Goal: Task Accomplishment & Management: Complete application form

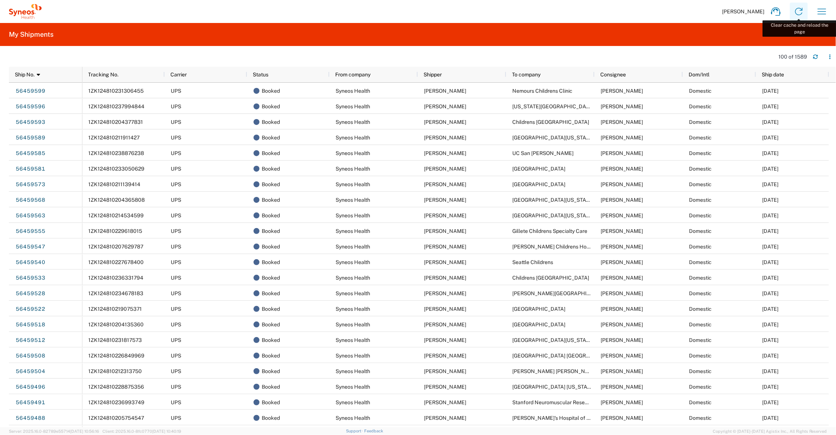
click at [796, 12] on icon at bounding box center [799, 12] width 12 height 12
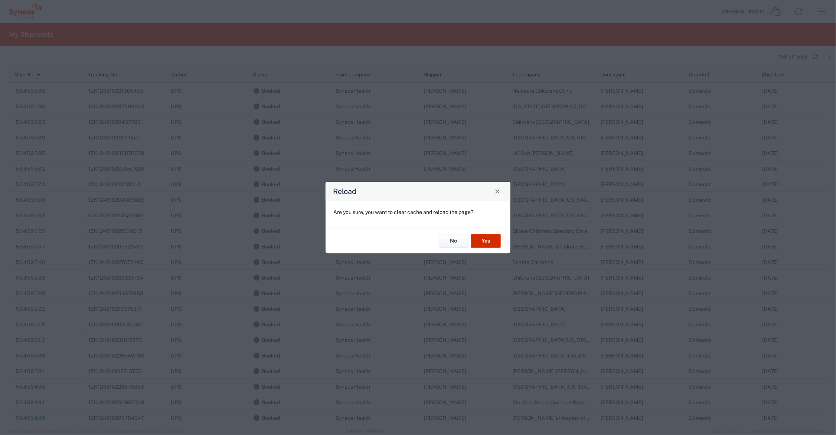
click at [487, 236] on button "Yes" at bounding box center [486, 242] width 30 height 14
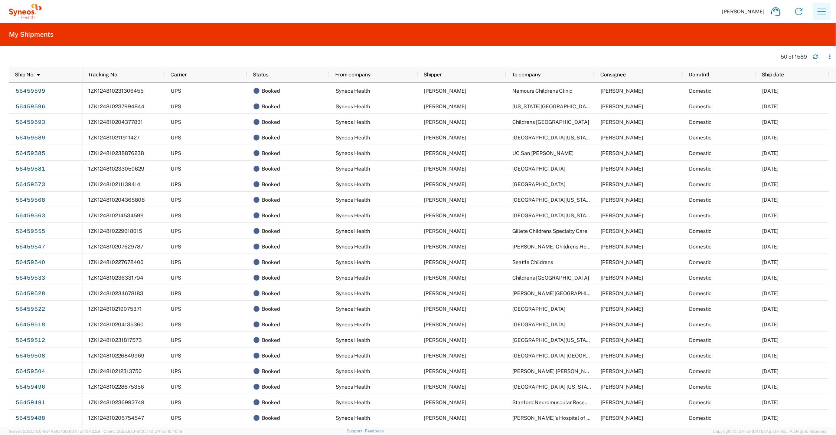
click at [823, 10] on icon "button" at bounding box center [822, 12] width 12 height 12
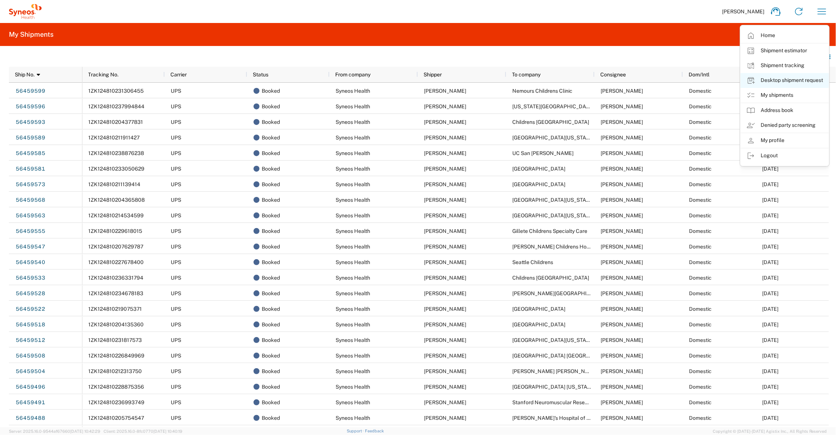
click at [769, 79] on link "Desktop shipment request" at bounding box center [785, 80] width 88 height 15
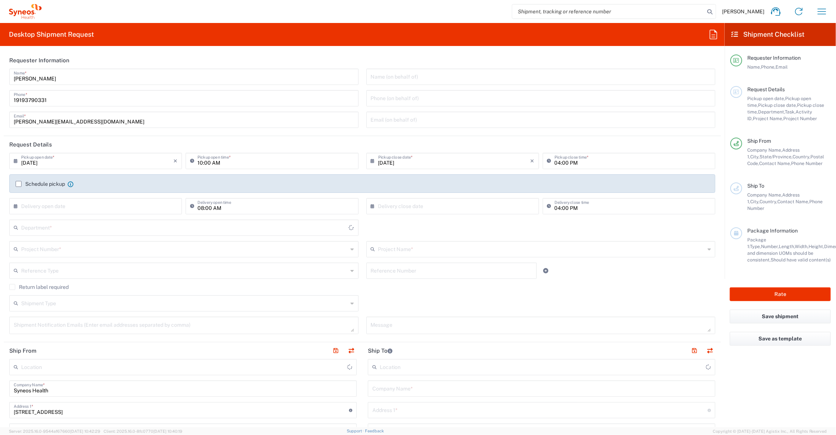
type input "Ohio"
type input "6156"
type input "United States"
type input "Syneos Health Communications-Westerville OH"
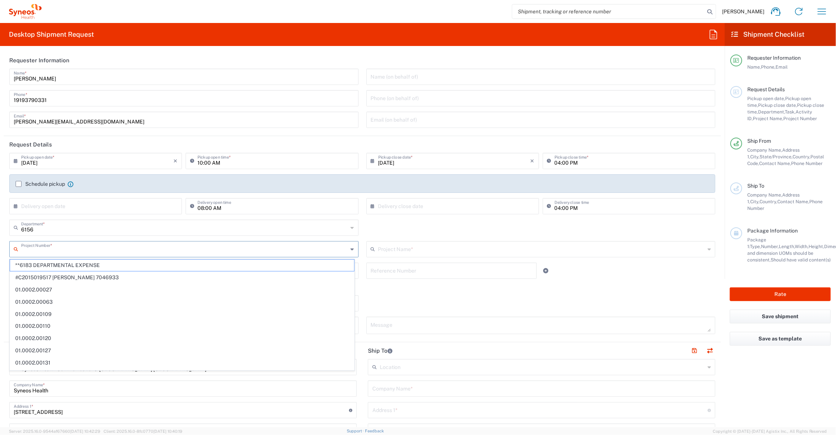
click at [90, 248] on input "text" at bounding box center [184, 248] width 327 height 13
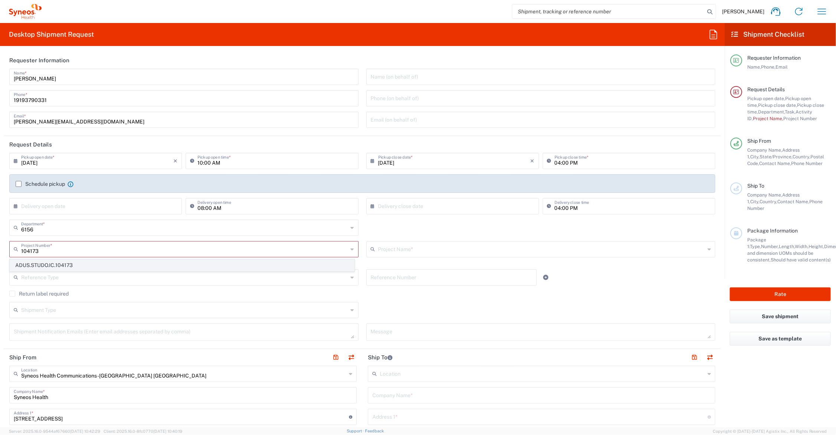
click at [56, 265] on span "ADUS.STUDO.IC.104173" at bounding box center [182, 266] width 344 height 12
type input "ADUS.STUDO.IC.104173"
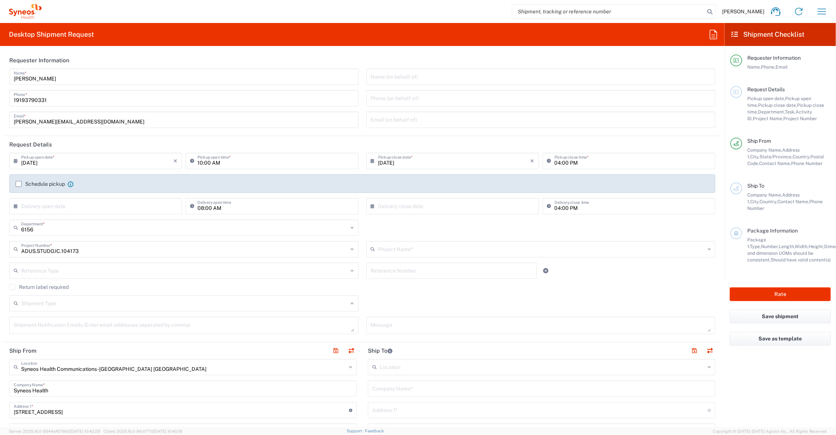
type input "Syneos.voincl.21.104173"
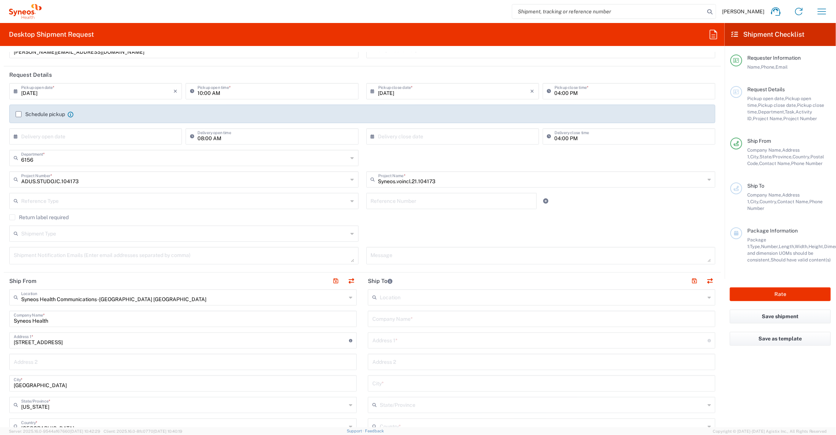
scroll to position [93, 0]
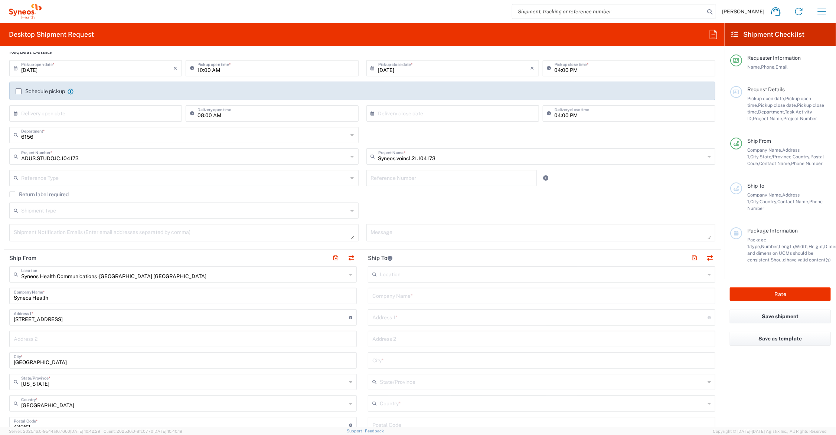
click at [61, 212] on input "text" at bounding box center [184, 210] width 327 height 13
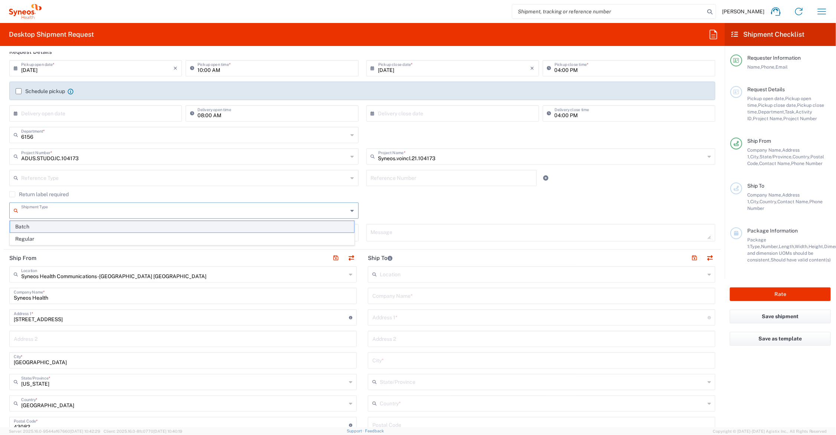
click at [45, 228] on span "Batch" at bounding box center [182, 227] width 344 height 12
type input "Batch"
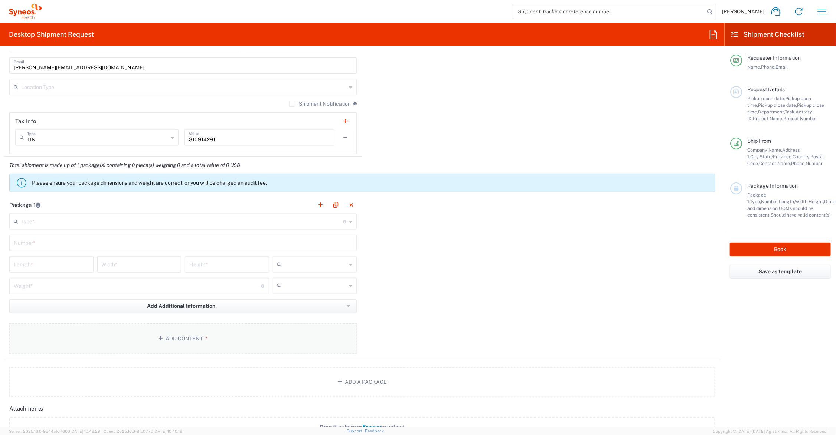
scroll to position [650, 0]
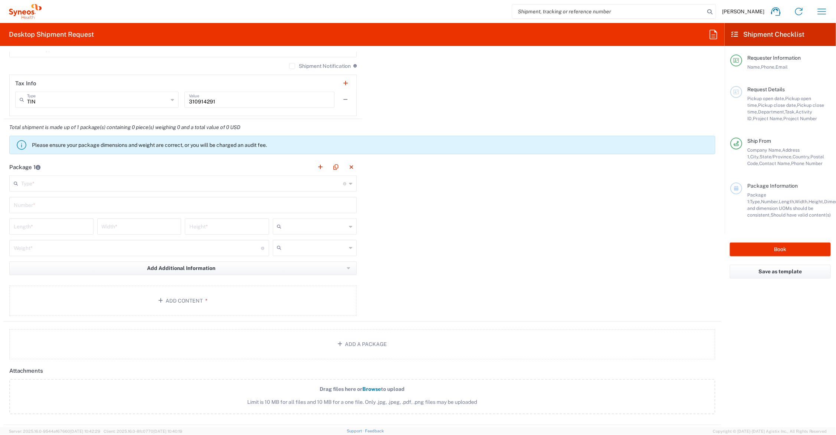
click at [66, 185] on input "text" at bounding box center [182, 183] width 322 height 13
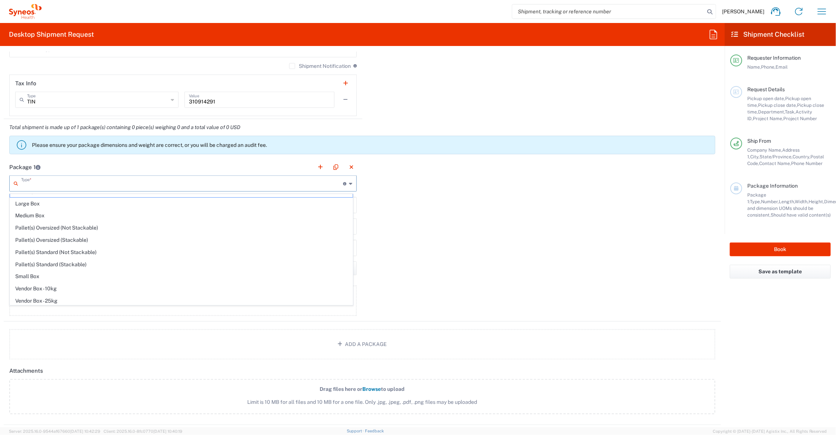
scroll to position [0, 0]
click at [52, 197] on span "Envelope" at bounding box center [181, 201] width 343 height 12
type input "Envelope"
type input "1"
type input "9.5"
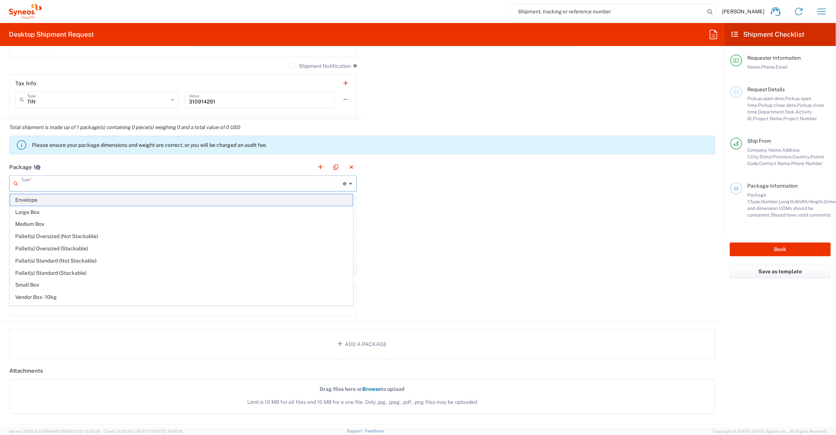
type input "12.5"
type input "0.25"
type input "in"
type input "0.45"
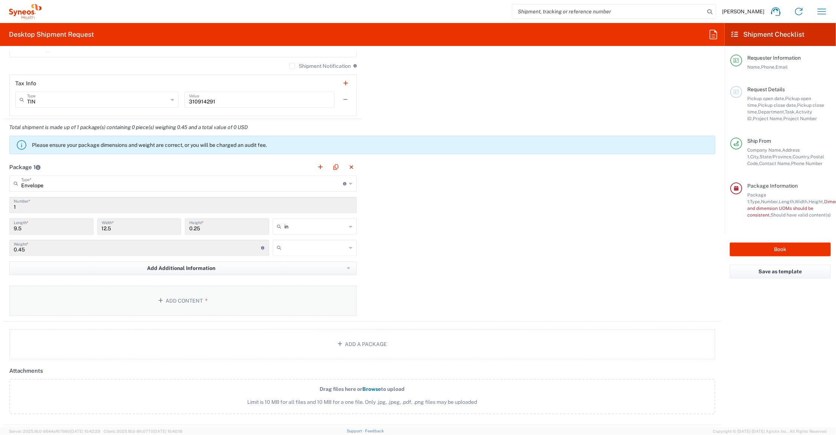
click at [186, 299] on button "Add Content *" at bounding box center [182, 301] width 347 height 30
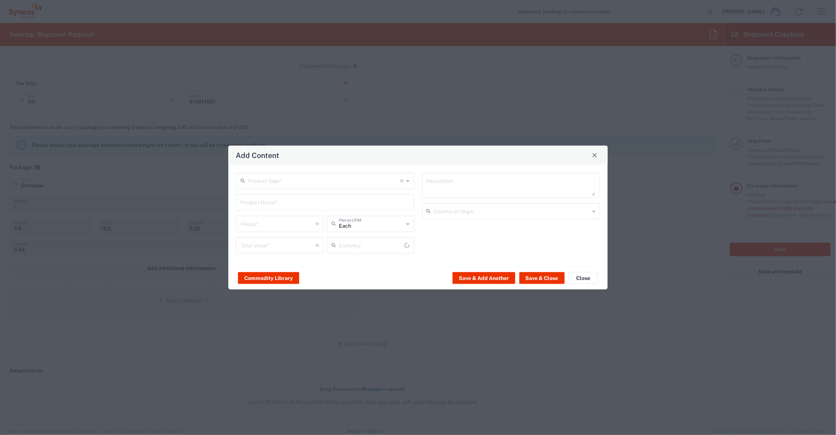
type input "US Dollar"
click at [590, 277] on button "Close" at bounding box center [583, 278] width 30 height 12
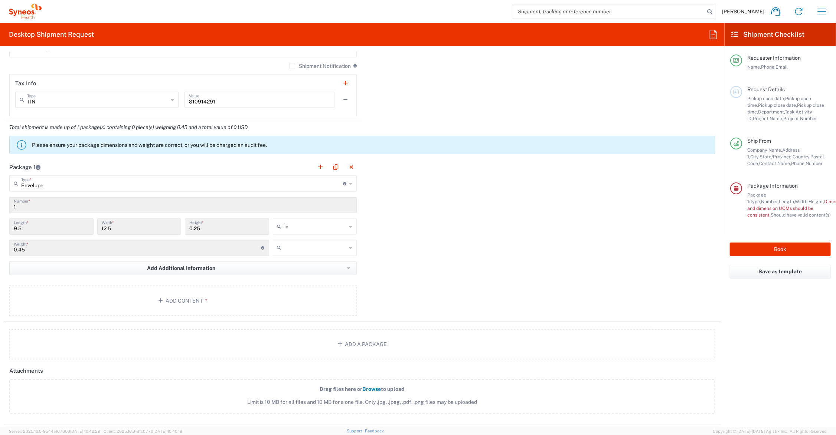
click at [291, 248] on input "text" at bounding box center [316, 248] width 62 height 12
click at [288, 277] on span "lbs" at bounding box center [312, 277] width 82 height 12
type input "lbs"
click at [234, 298] on button "Add Content *" at bounding box center [182, 301] width 347 height 30
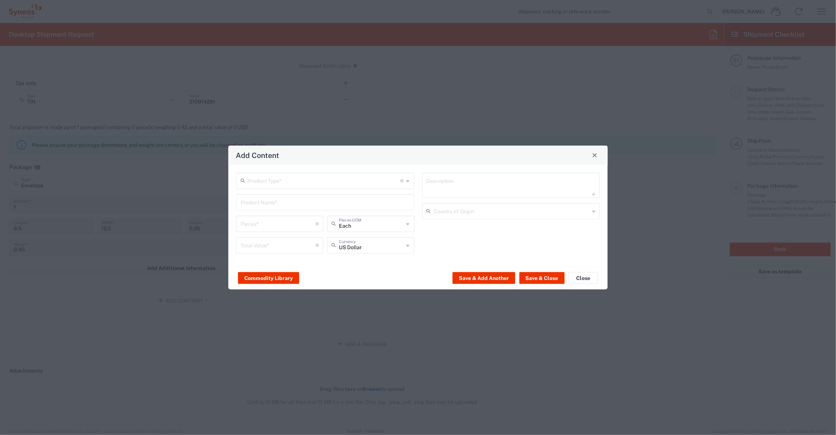
click at [275, 181] on input "text" at bounding box center [324, 180] width 153 height 13
click at [268, 197] on span "Documents" at bounding box center [325, 197] width 176 height 12
type input "Documents"
type input "1"
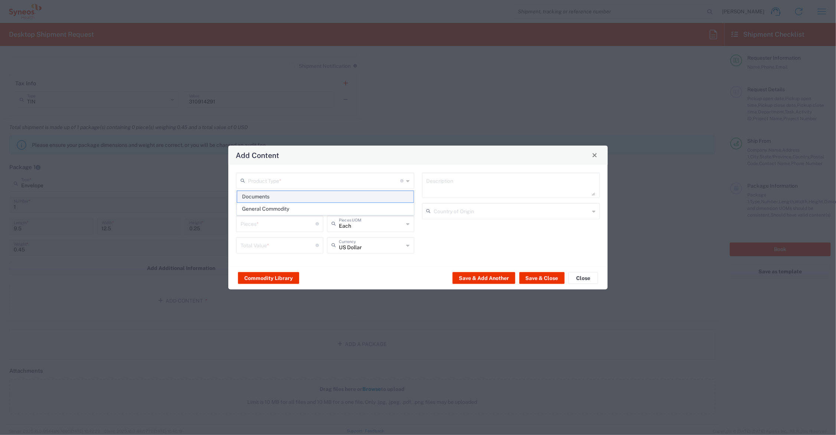
type input "1"
type textarea "Documents"
drag, startPoint x: 261, startPoint y: 223, endPoint x: 213, endPoint y: 221, distance: 47.9
click at [213, 221] on div "Add Content Documents Product Type * Document: Paper document generated interna…" at bounding box center [418, 217] width 836 height 435
type input "4"
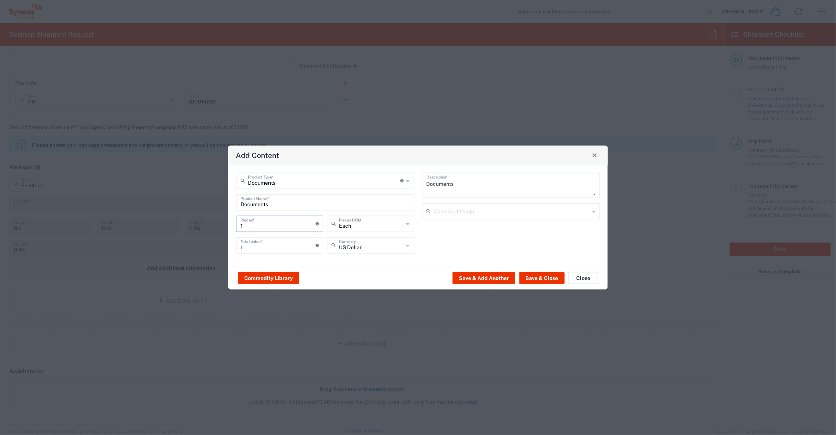
type input "4"
drag, startPoint x: 255, startPoint y: 247, endPoint x: 216, endPoint y: 248, distance: 39.0
click at [216, 248] on div "Add Content Documents Product Type * Document: Paper document generated interna…" at bounding box center [418, 217] width 836 height 435
type input "10"
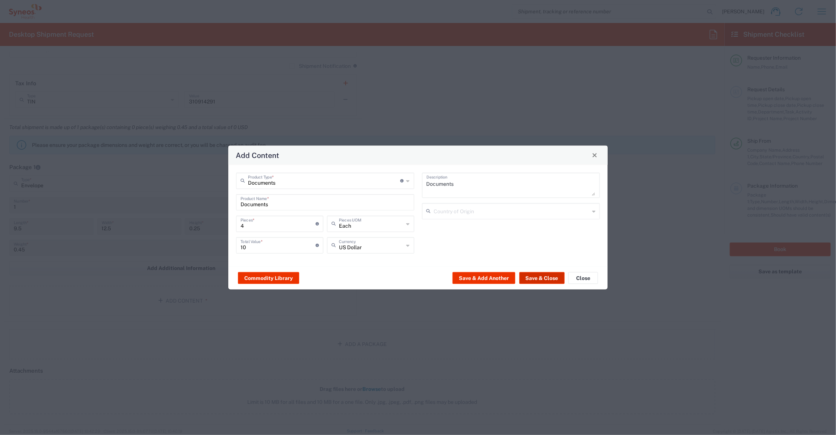
click at [541, 273] on button "Save & Close" at bounding box center [541, 278] width 45 height 12
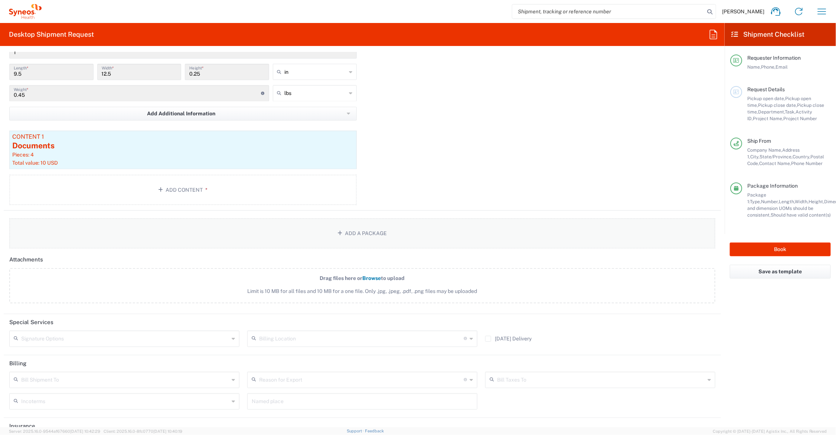
scroll to position [842, 0]
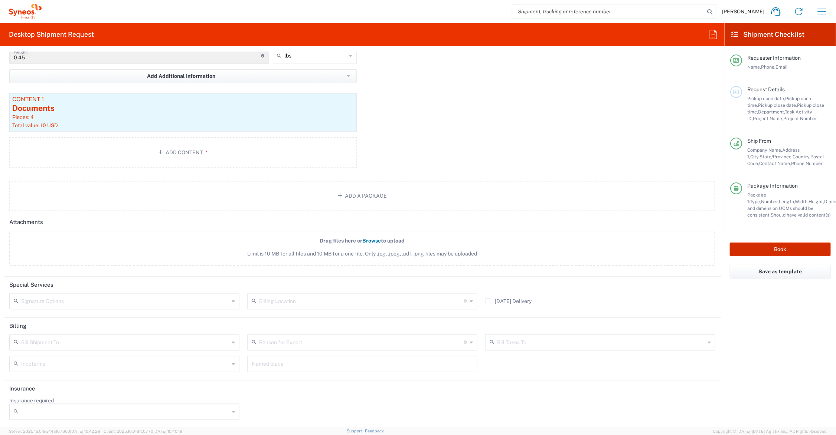
click at [778, 248] on button "Book" at bounding box center [780, 250] width 101 height 14
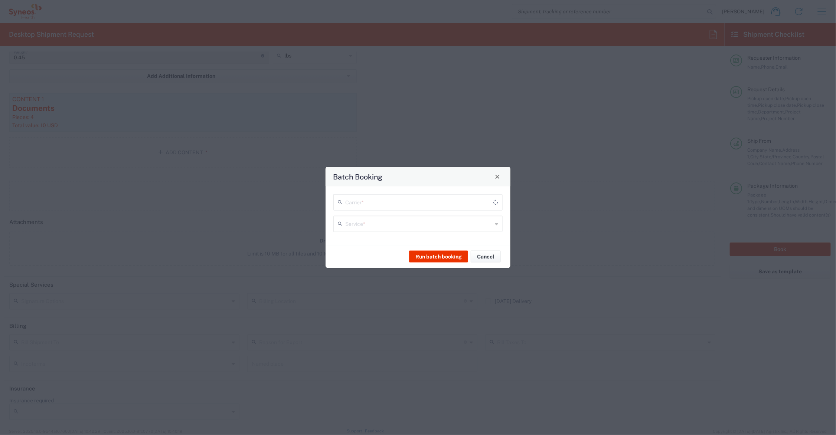
type input "ADUS.STUDO.IC.104173"
click at [390, 203] on input "text" at bounding box center [418, 201] width 147 height 13
click at [356, 231] on span "UPS" at bounding box center [418, 231] width 168 height 12
type input "UPS"
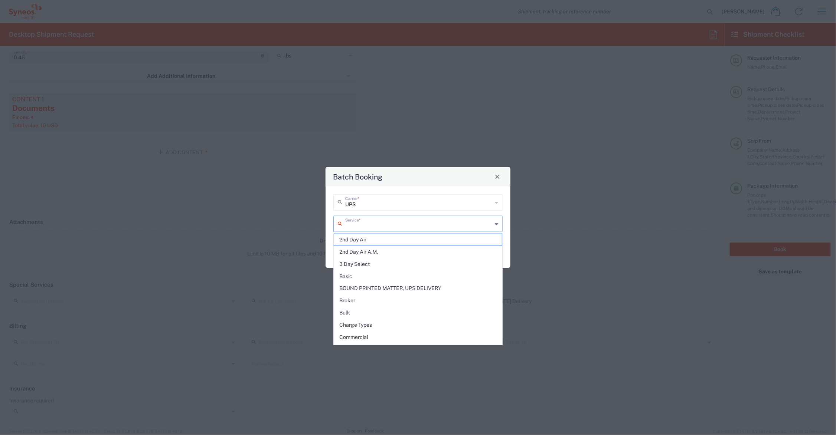
click at [361, 225] on input "text" at bounding box center [418, 223] width 147 height 13
click at [361, 239] on span "2nd Day Air" at bounding box center [418, 240] width 168 height 12
type input "2nd Day Air"
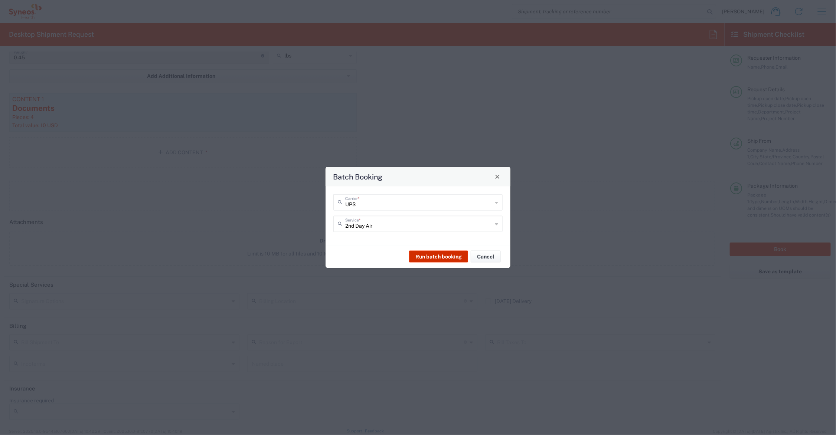
click at [444, 257] on button "Run batch booking" at bounding box center [438, 257] width 59 height 12
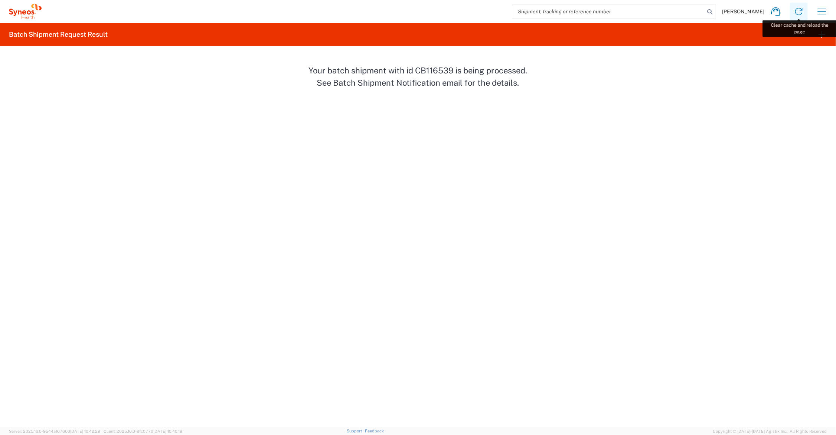
click at [796, 7] on icon at bounding box center [799, 12] width 12 height 12
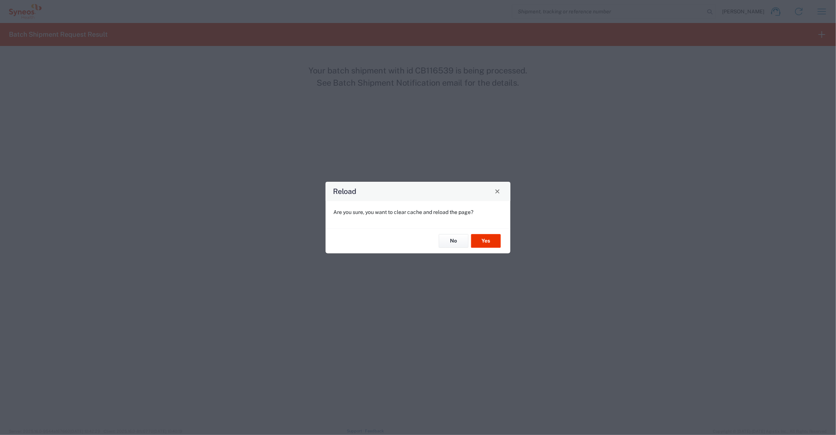
click at [487, 234] on div "No Yes" at bounding box center [418, 241] width 185 height 25
click at [487, 239] on button "Yes" at bounding box center [486, 242] width 30 height 14
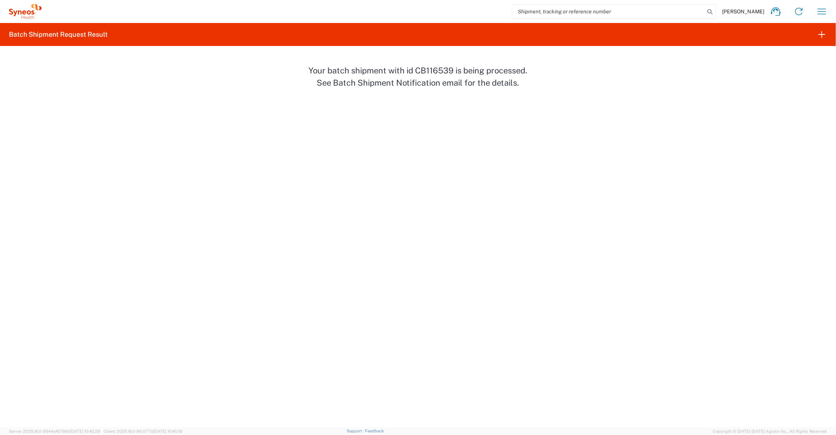
click at [813, 86] on agx-batch-shipment-request-result "Batch Shipment Request Result Your batch shipment with id CB116539 is being pro…" at bounding box center [418, 56] width 836 height 66
click at [822, 8] on icon "button" at bounding box center [822, 12] width 12 height 12
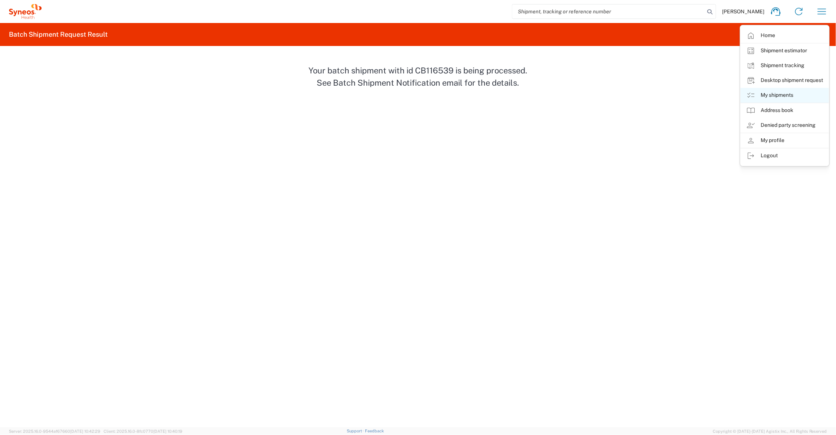
click at [779, 92] on link "My shipments" at bounding box center [785, 95] width 88 height 15
